Goal: Task Accomplishment & Management: Manage account settings

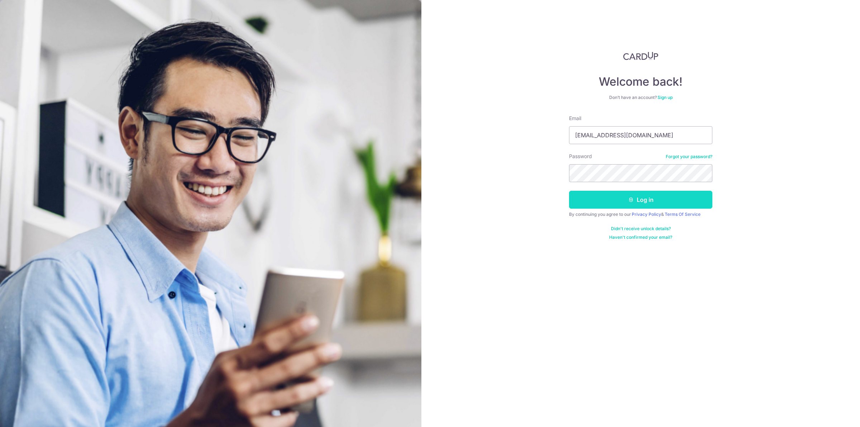
click at [596, 200] on button "Log in" at bounding box center [640, 200] width 143 height 18
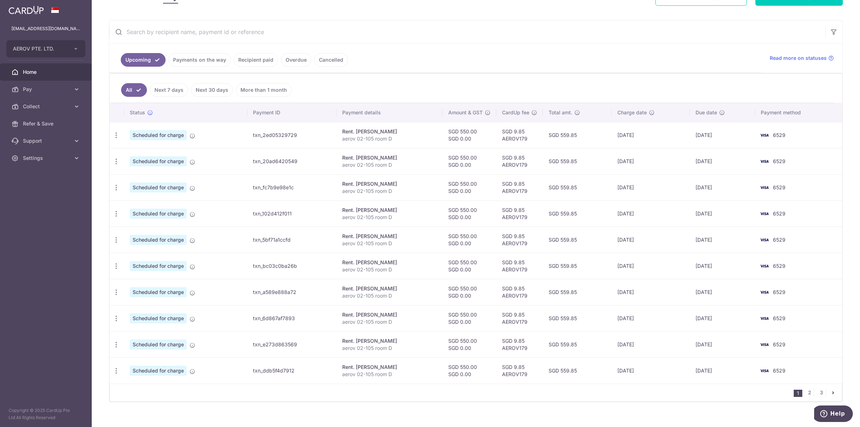
scroll to position [129, 0]
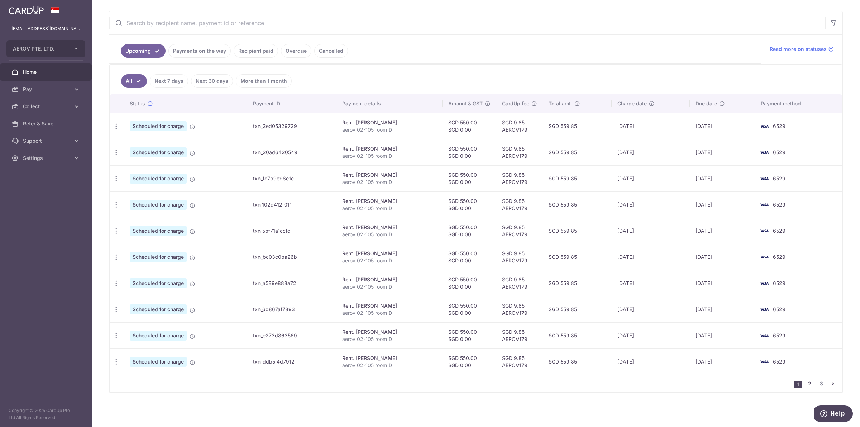
click at [805, 382] on link "2" at bounding box center [809, 383] width 9 height 9
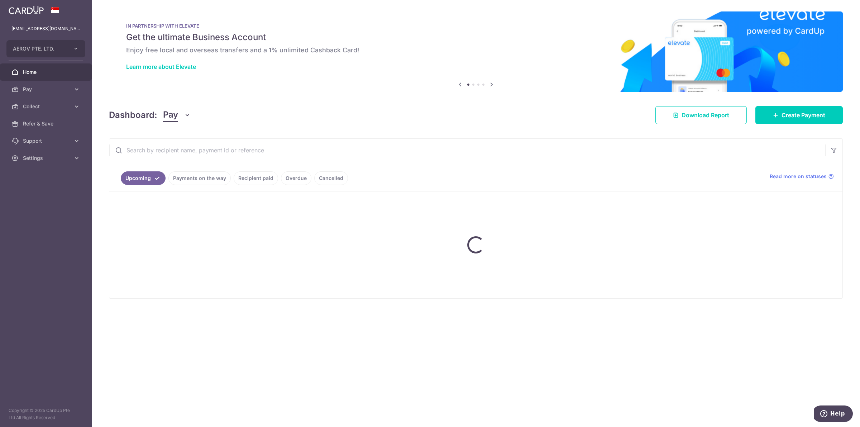
click at [207, 178] on link "Payments on the way" at bounding box center [199, 178] width 62 height 14
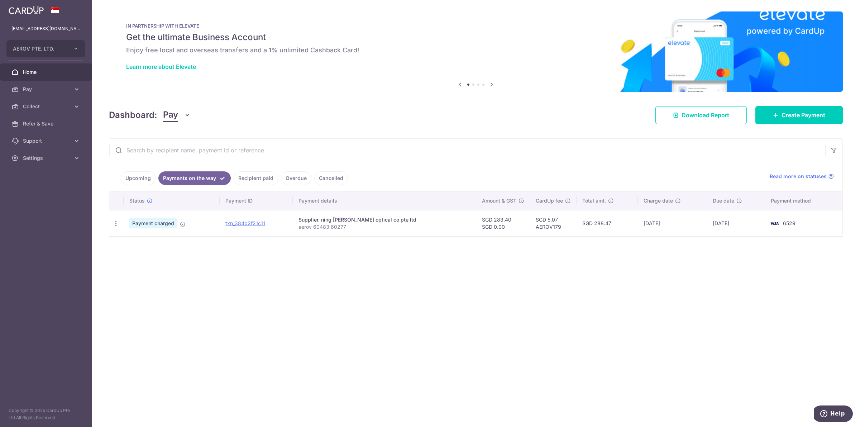
click at [264, 181] on link "Recipient paid" at bounding box center [256, 178] width 44 height 14
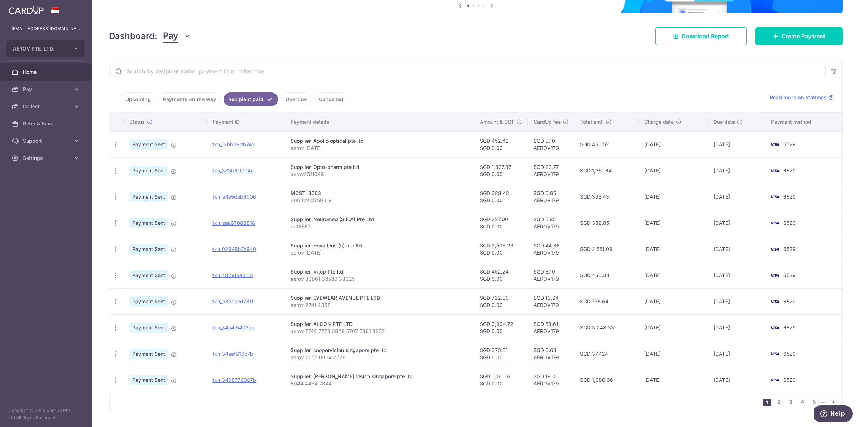
scroll to position [99, 0]
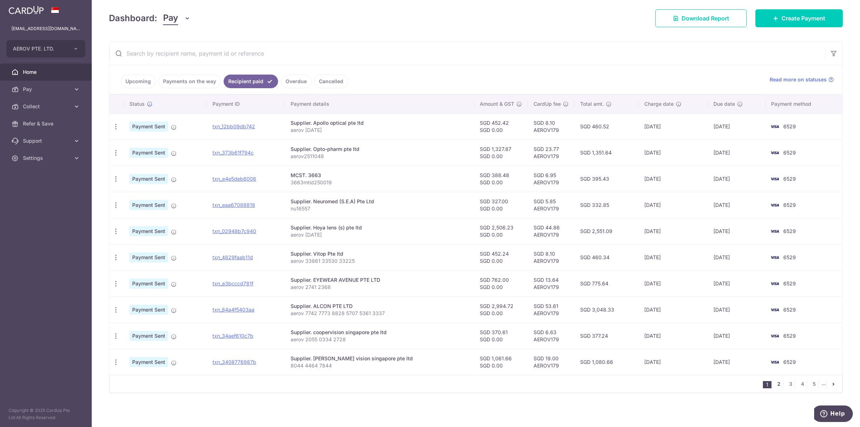
click at [776, 384] on link "2" at bounding box center [778, 383] width 9 height 9
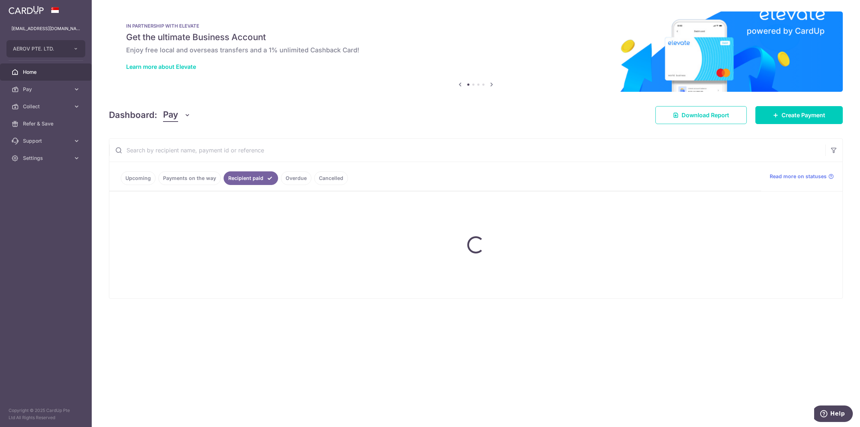
click at [350, 153] on input "text" at bounding box center [467, 150] width 716 height 23
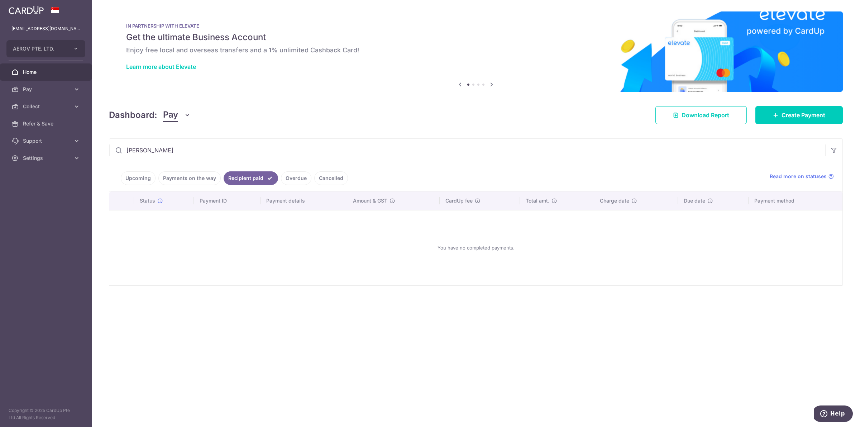
type input "lidiya"
click at [533, 113] on div "Dashboard: Pay Pay Collect Download Report Download Report Create Payment" at bounding box center [476, 113] width 734 height 21
click at [51, 158] on span "Settings" at bounding box center [46, 157] width 47 height 7
click at [38, 198] on link "Logout" at bounding box center [46, 192] width 92 height 17
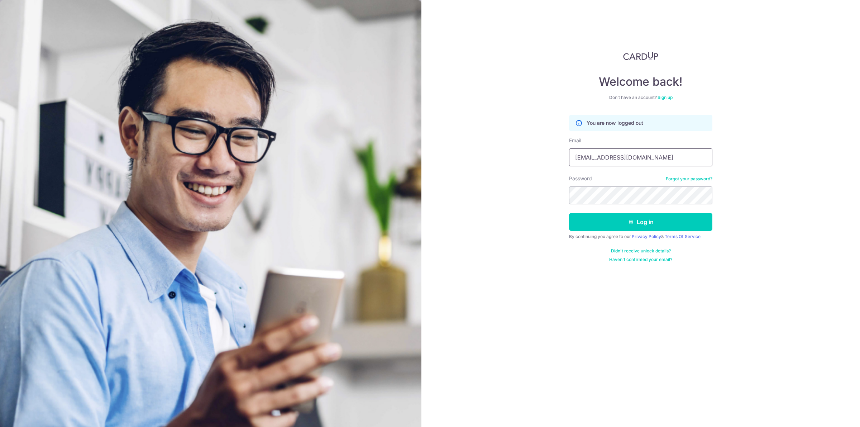
click at [631, 160] on input "[EMAIL_ADDRESS][DOMAIN_NAME]" at bounding box center [640, 157] width 143 height 18
click at [652, 157] on input "[EMAIL_ADDRESS][DOMAIN_NAME]" at bounding box center [640, 157] width 143 height 18
type input "brian@aerov.com.sg"
click at [647, 219] on button "Log in" at bounding box center [640, 222] width 143 height 18
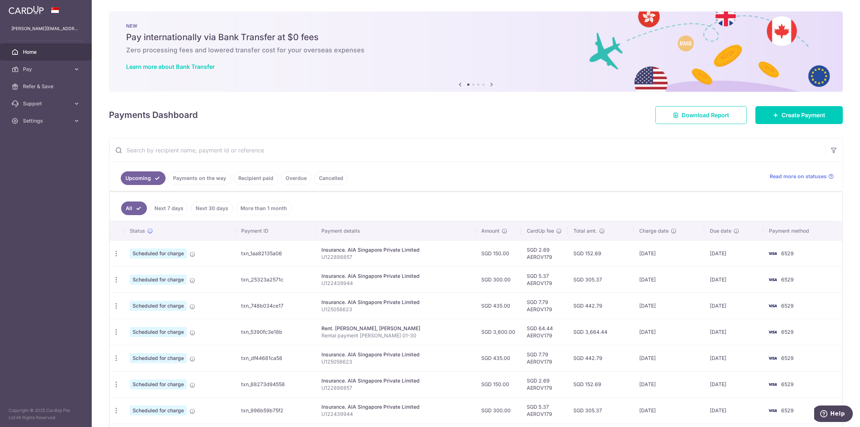
click at [202, 154] on input "text" at bounding box center [467, 150] width 716 height 23
type input "li"
